Goal: Task Accomplishment & Management: Use online tool/utility

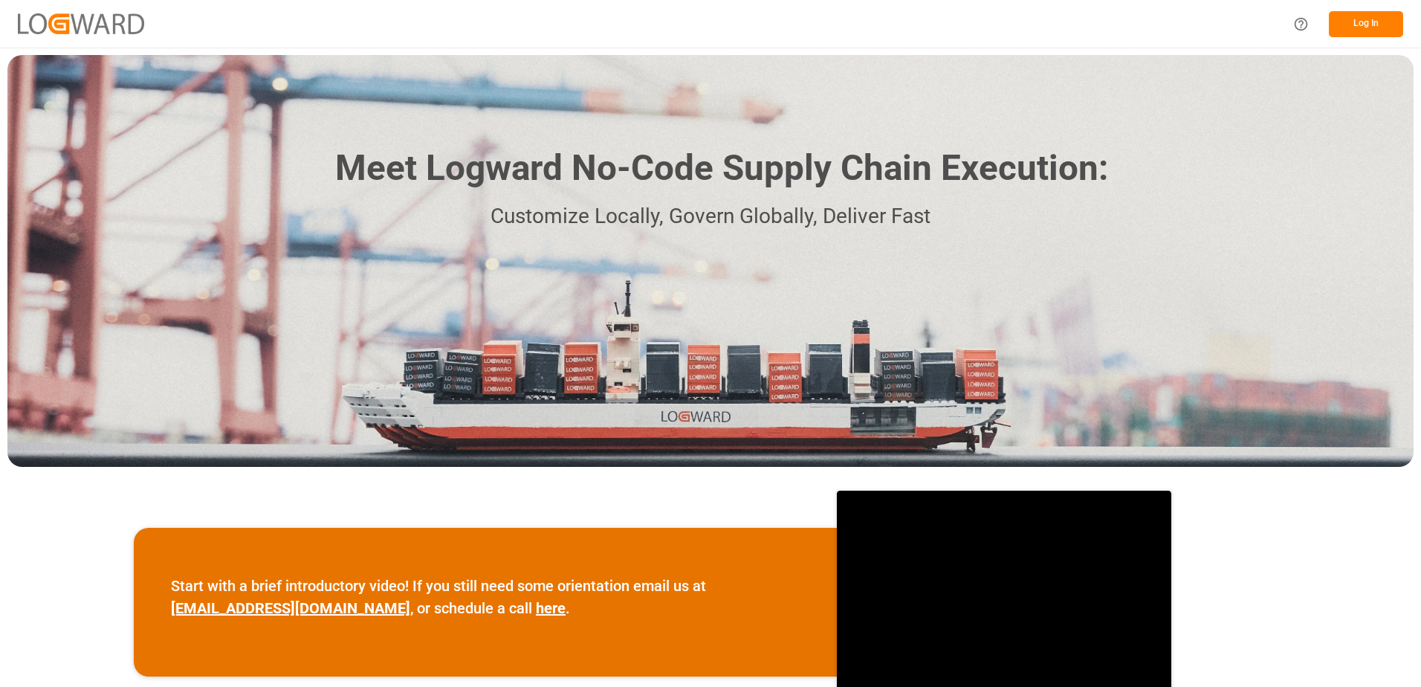
click at [1371, 12] on button "Log In" at bounding box center [1366, 24] width 74 height 26
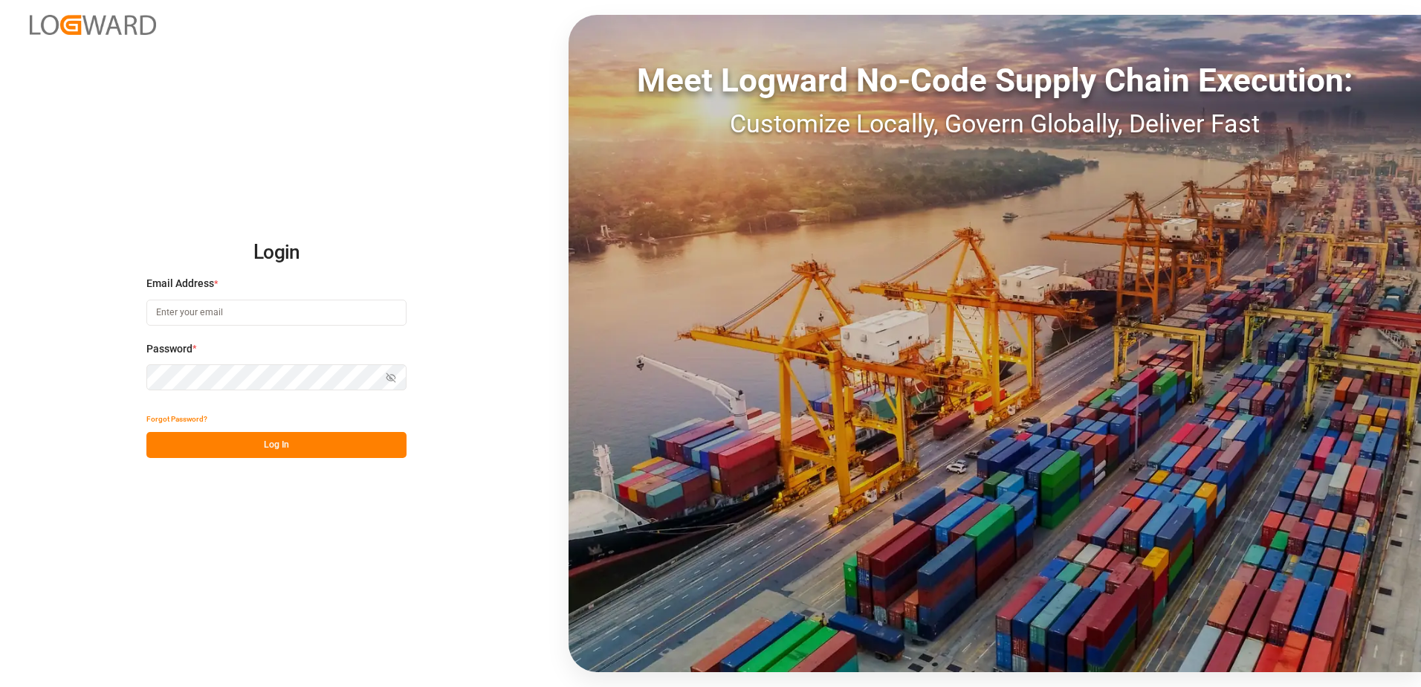
type input "[PERSON_NAME][EMAIL_ADDRESS][DOMAIN_NAME]"
click at [276, 438] on button "Log In" at bounding box center [276, 445] width 260 height 26
type input "[PERSON_NAME][EMAIL_ADDRESS][DOMAIN_NAME]"
click at [268, 452] on button "Log In" at bounding box center [276, 445] width 260 height 26
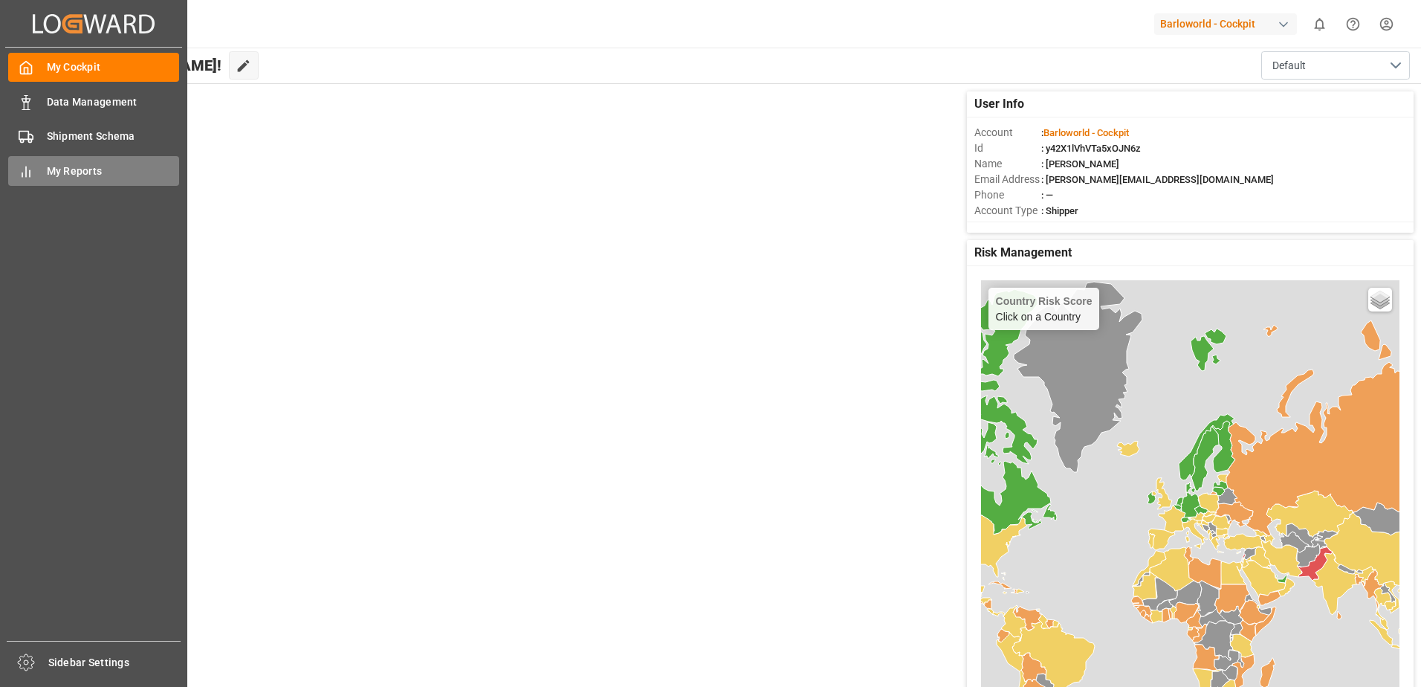
click at [42, 166] on div "My Reports My Reports" at bounding box center [93, 170] width 171 height 29
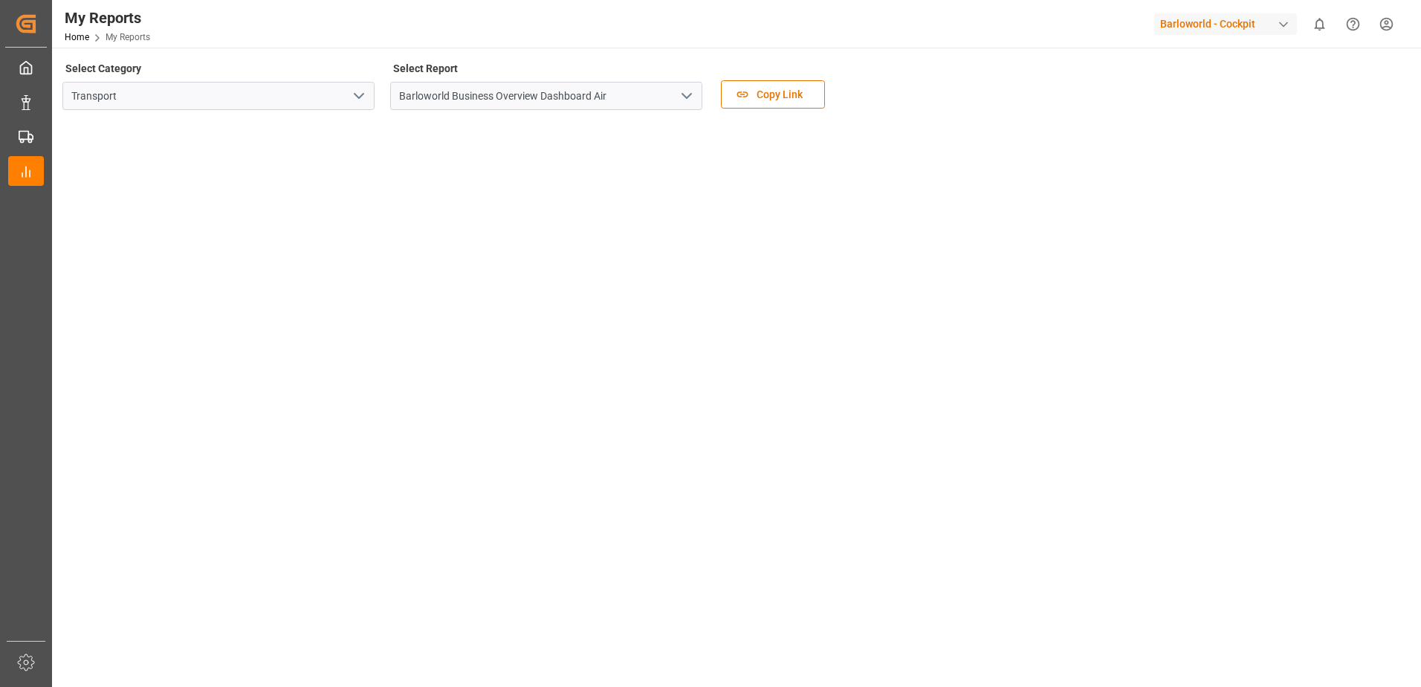
click at [684, 97] on icon "open menu" at bounding box center [687, 96] width 18 height 18
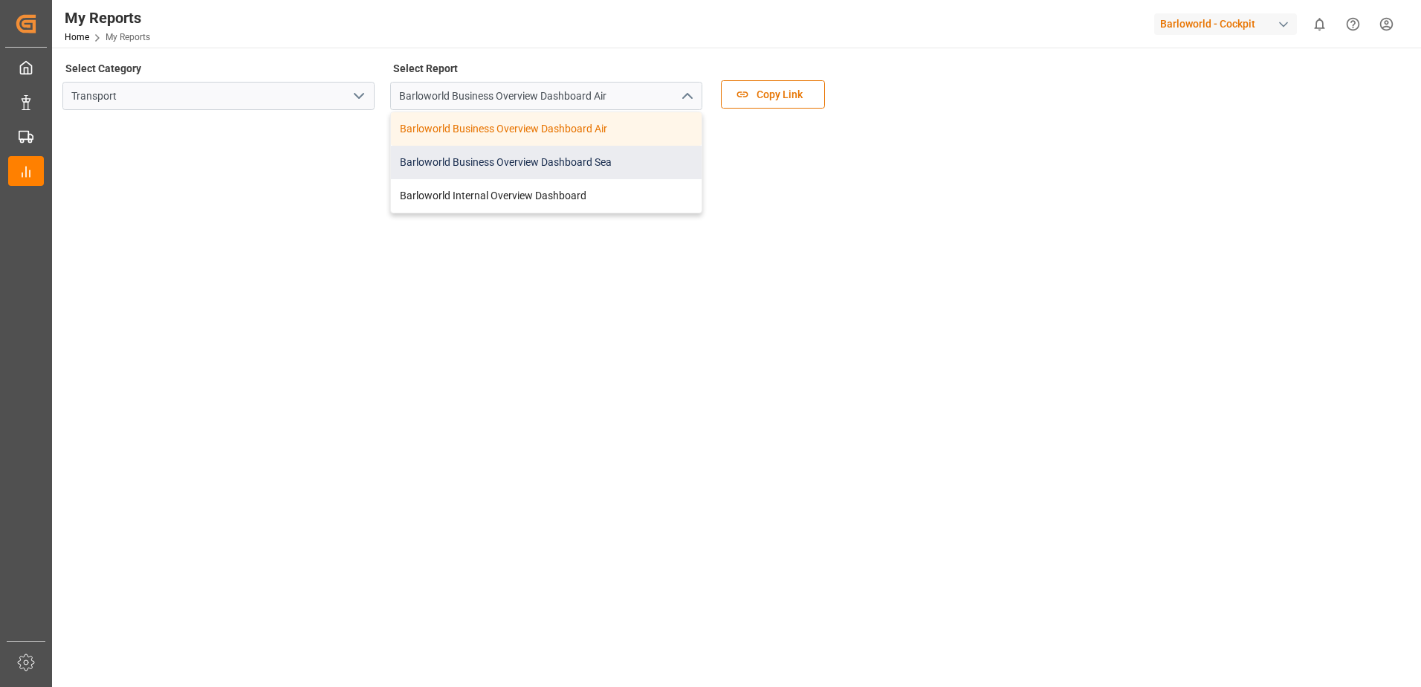
click at [525, 155] on div "Barloworld Business Overview Dashboard Sea" at bounding box center [546, 162] width 311 height 33
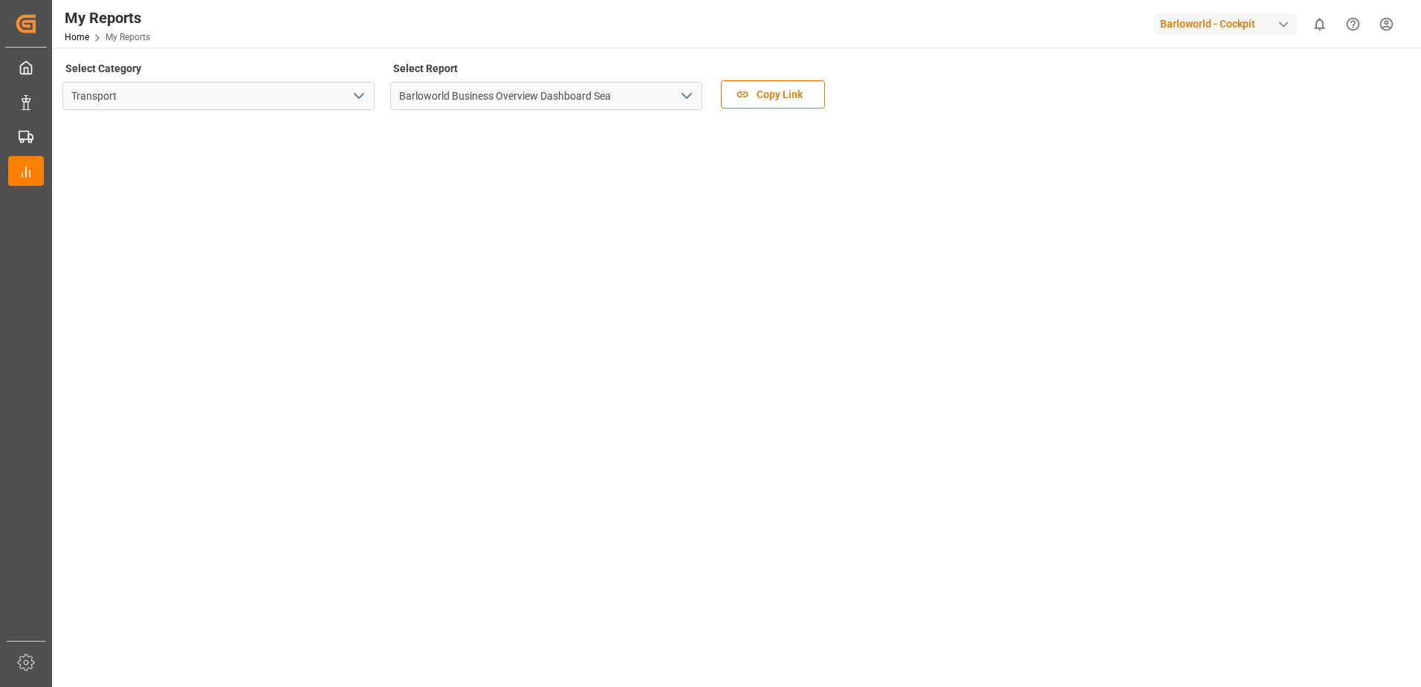
click at [675, 94] on button "open menu" at bounding box center [686, 96] width 22 height 23
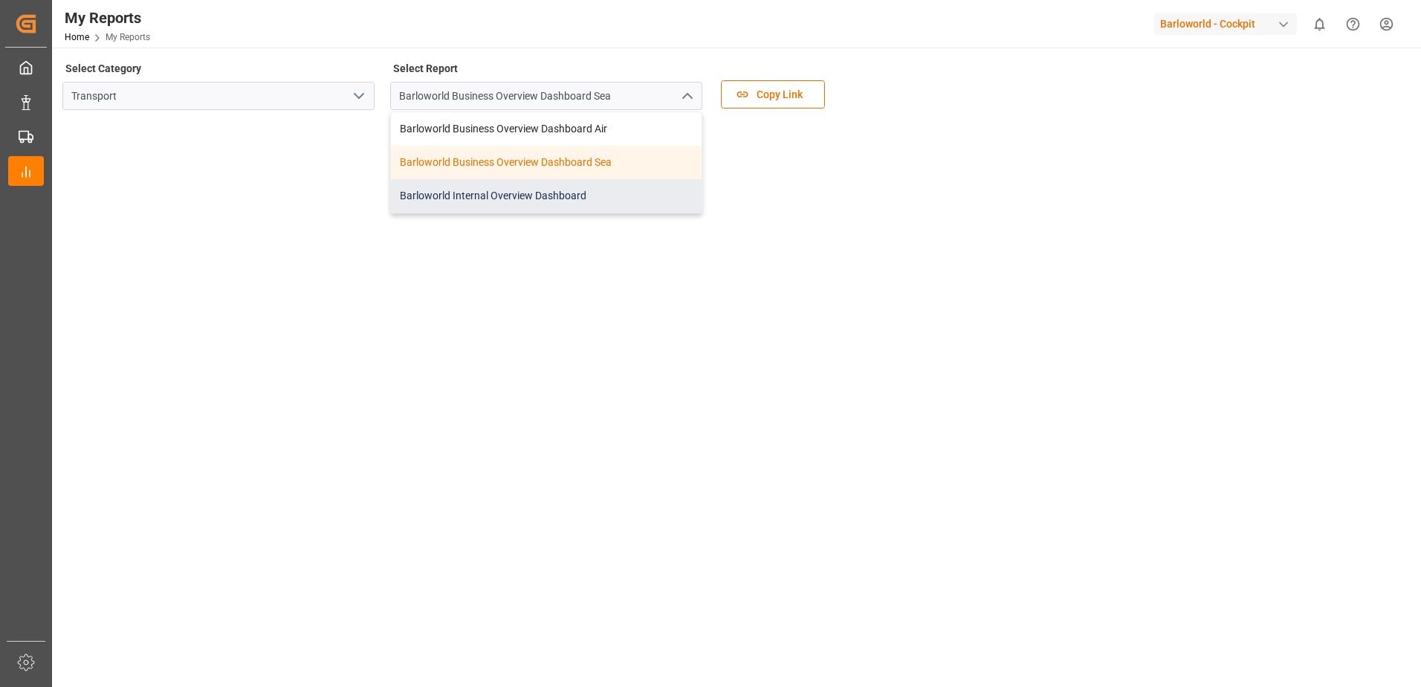
click at [499, 192] on div "Barloworld Internal Overview Dashboard" at bounding box center [546, 195] width 311 height 33
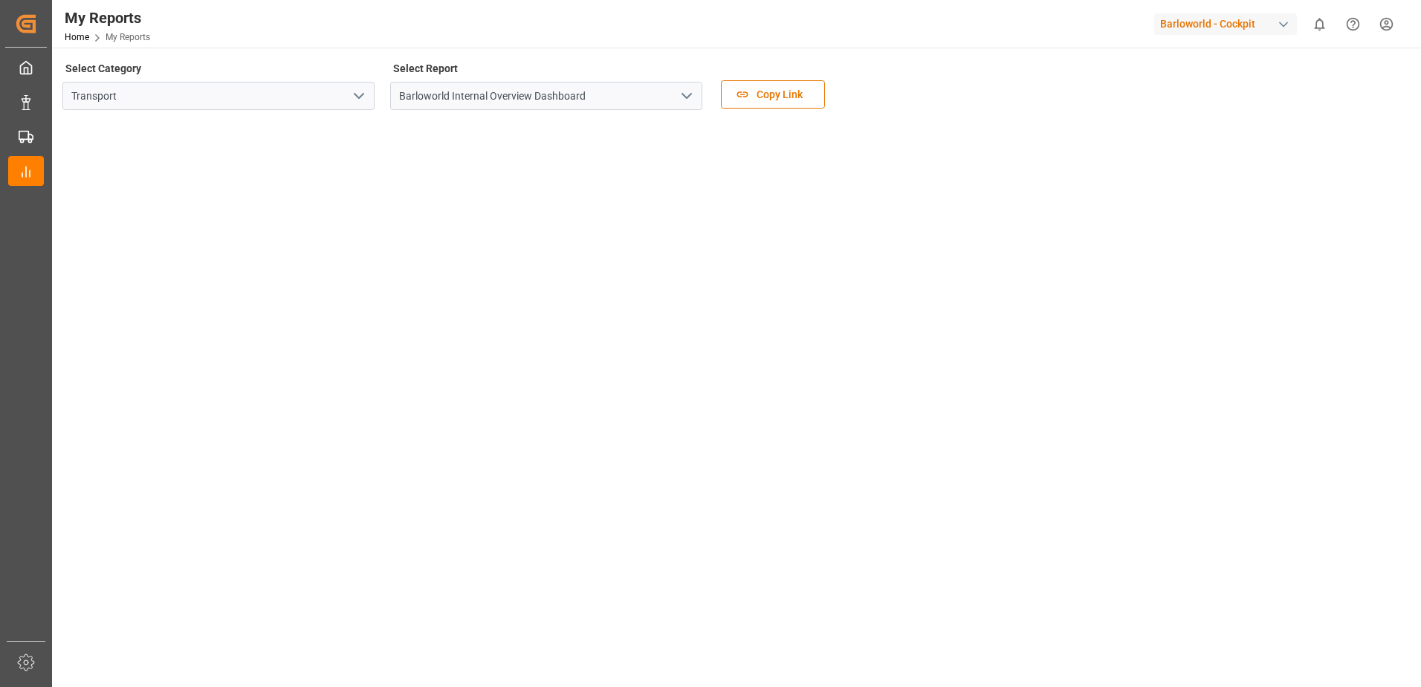
click at [687, 93] on icon "open menu" at bounding box center [687, 96] width 18 height 18
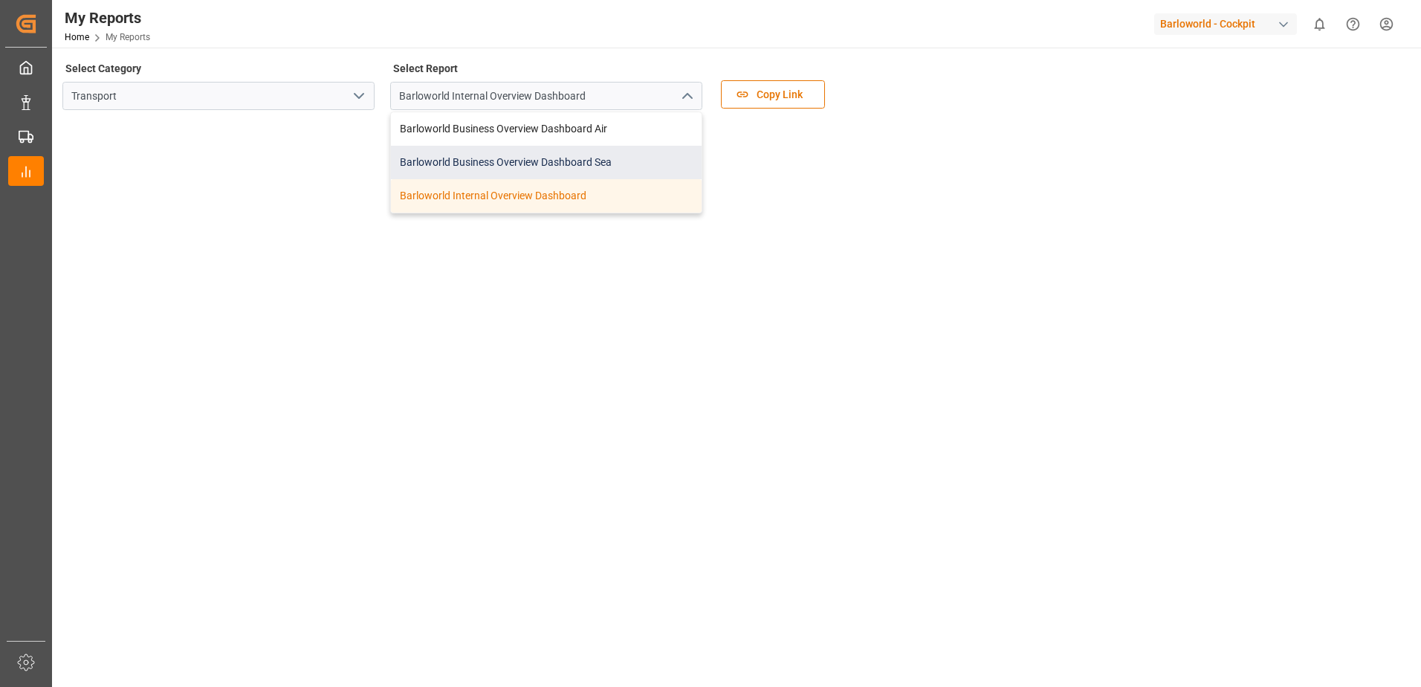
click at [493, 160] on div "Barloworld Business Overview Dashboard Sea" at bounding box center [546, 162] width 311 height 33
